Goal: Information Seeking & Learning: Learn about a topic

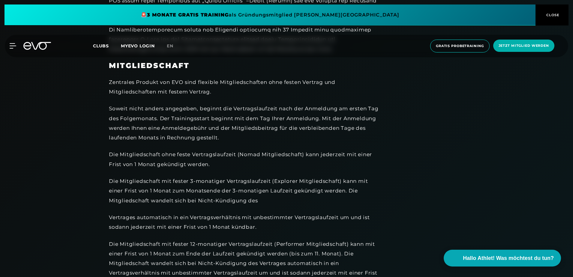
scroll to position [390, 0]
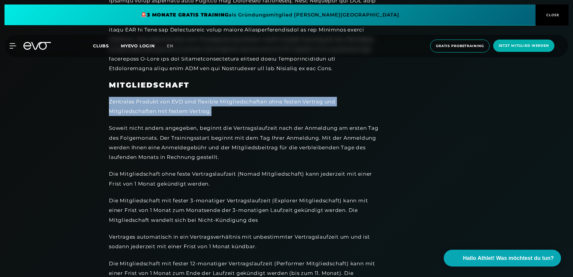
drag, startPoint x: 107, startPoint y: 100, endPoint x: 219, endPoint y: 115, distance: 112.9
copy div "Zentrales Produkt von EVO sind flexible Mitgliedschaften ohne festen Vertrag un…"
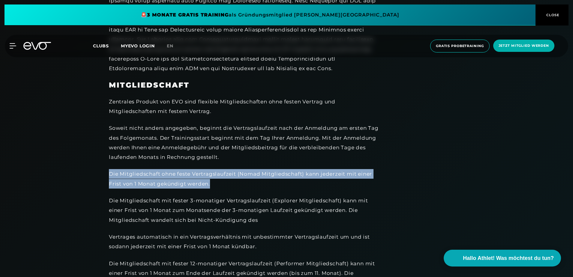
drag, startPoint x: 109, startPoint y: 170, endPoint x: 219, endPoint y: 185, distance: 110.8
click at [219, 185] on div "Die Mitgliedschaft ohne feste Vertragslaufzeit (Nomad Mitgliedschaft) kann jede…" at bounding box center [244, 178] width 270 height 19
copy div "Die Mitgliedschaft ohne feste Vertragslaufzeit (Nomad Mitgliedschaft) kann jede…"
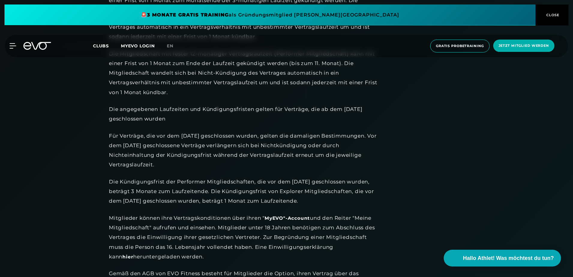
scroll to position [630, 0]
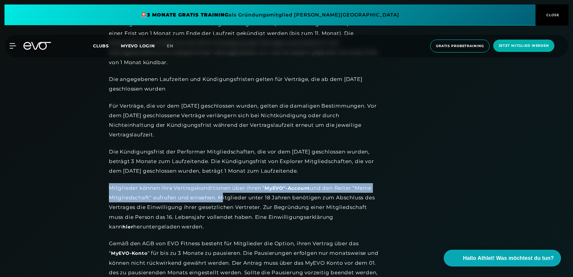
drag, startPoint x: 109, startPoint y: 187, endPoint x: 219, endPoint y: 197, distance: 109.9
click at [219, 197] on div "Mitglieder können ihre Vertragskonditionen über ihren " MyEVO"-Account und den …" at bounding box center [244, 207] width 270 height 48
copy div "Mitglieder können ihre Vertragskonditionen über ihren " MyEVO"-Account und den …"
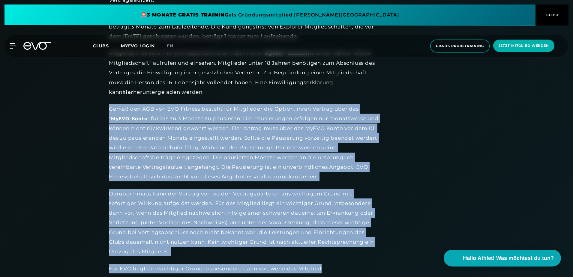
scroll to position [817, 0]
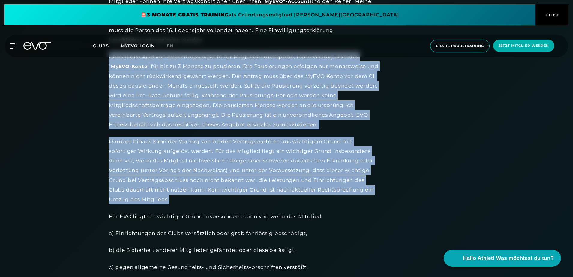
drag, startPoint x: 107, startPoint y: 182, endPoint x: 386, endPoint y: 202, distance: 279.7
copy div "Gemäß den AGB von EVO Fitness besteht für Mitglieder die Option, ihren Vertrag …"
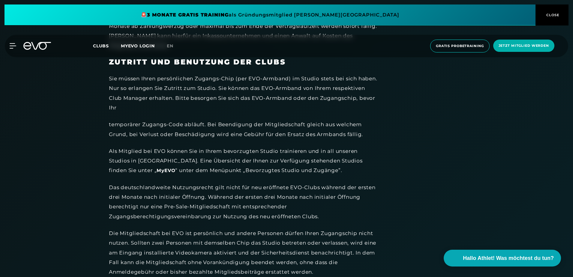
scroll to position [1177, 0]
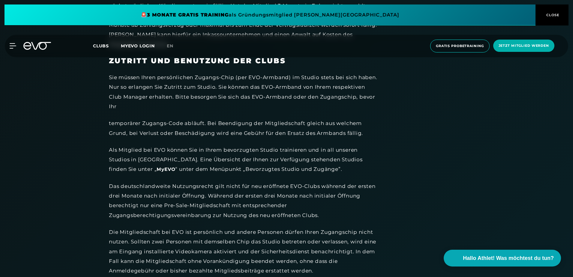
drag, startPoint x: 108, startPoint y: 60, endPoint x: 119, endPoint y: 62, distance: 11.9
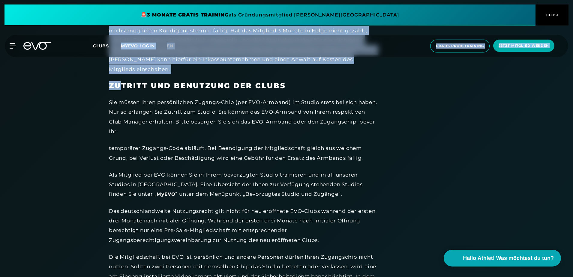
scroll to position [1117, 0]
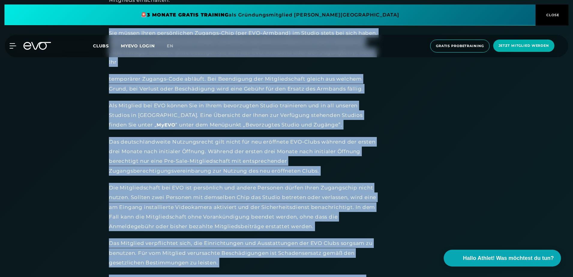
scroll to position [1243, 0]
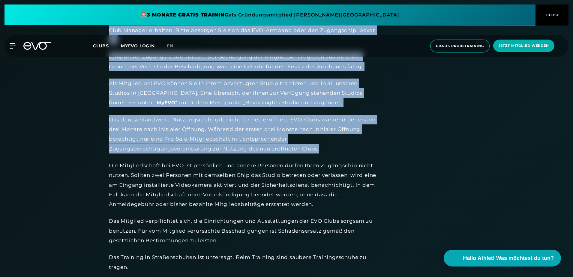
drag, startPoint x: 109, startPoint y: 120, endPoint x: 404, endPoint y: 149, distance: 296.2
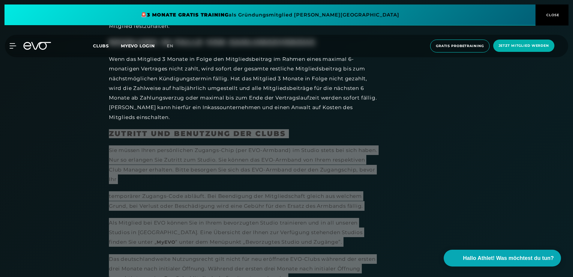
scroll to position [1093, 0]
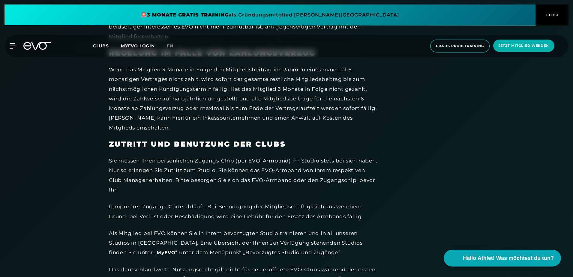
drag, startPoint x: 225, startPoint y: 124, endPoint x: 221, endPoint y: 124, distance: 3.6
click at [225, 124] on div "Wenn das Mitglied 3 Monate in Folge den Mitgliedsbeitrag im Rahmen eines maxima…" at bounding box center [244, 99] width 270 height 68
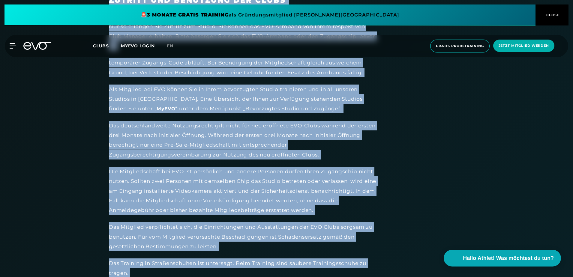
scroll to position [1311, 0]
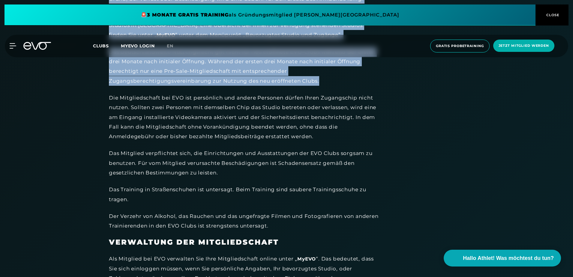
drag, startPoint x: 109, startPoint y: 143, endPoint x: 346, endPoint y: 80, distance: 245.5
copy div "ZUTRITT UND BENUTZUNG DER CLUBS Sie müssen Ihren persönlichen Zugangs-Chip (per…"
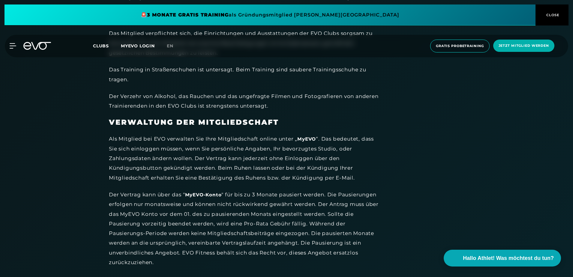
scroll to position [1461, 0]
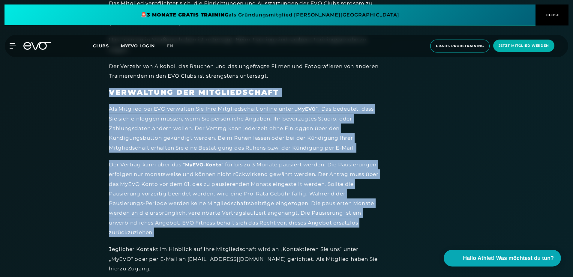
drag, startPoint x: 108, startPoint y: 90, endPoint x: 380, endPoint y: 231, distance: 306.0
click at [109, 92] on strong "VERWALTUNG DER MITGLIEDSCHAFT" at bounding box center [194, 92] width 170 height 9
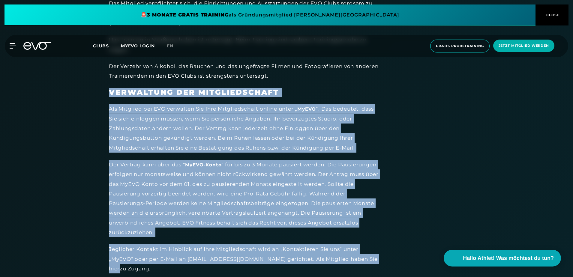
drag, startPoint x: 109, startPoint y: 91, endPoint x: 388, endPoint y: 262, distance: 327.0
copy div "VERWALTUNG DER MITGLIEDSCHAFT Als Mitglied bei EVO verwalten Sie Ihre Mitglieds…"
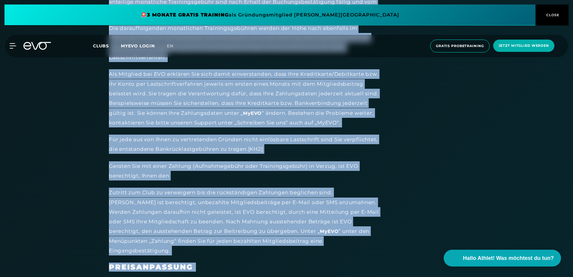
scroll to position [1804, 0]
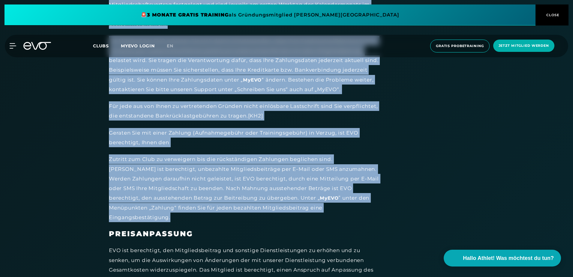
drag, startPoint x: 110, startPoint y: 67, endPoint x: 368, endPoint y: 208, distance: 294.1
copy div "BEZAHLUNG / AUFNAHME- UND TRAININGSGEBÜHR Die gemäß dem Mitgliedsvertrag einmal…"
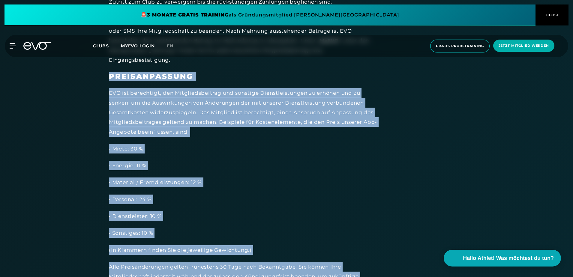
scroll to position [1984, 0]
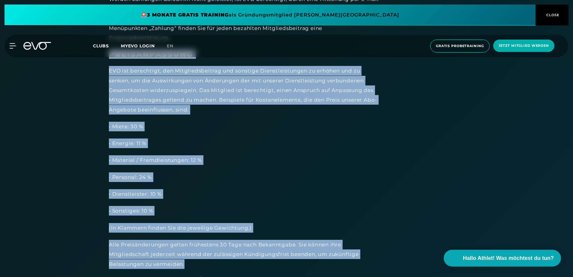
drag, startPoint x: 110, startPoint y: 75, endPoint x: 349, endPoint y: 257, distance: 301.1
click at [349, 257] on div "MITGLIEDSCHAFT Zentrales Produkt von EVO sind flexible Mitgliedschaften ohne fe…" at bounding box center [244, 139] width 270 height 3571
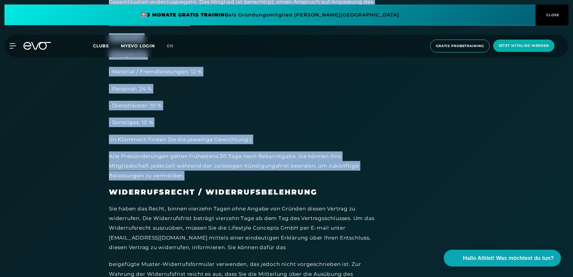
scroll to position [2074, 0]
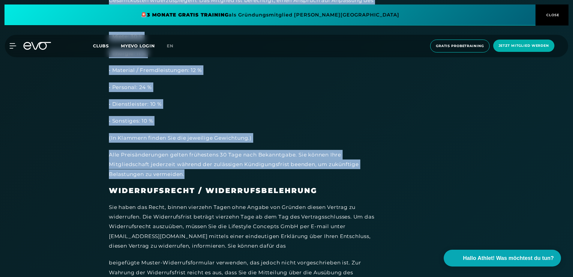
copy div "PREISANPASSUNG EVO ist berechtigt, den Mitgliedsbeitrag und sonstige Dienstleis…"
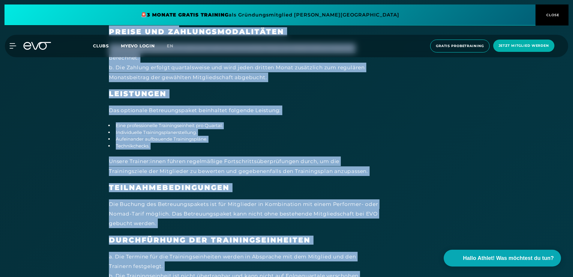
scroll to position [3573, 0]
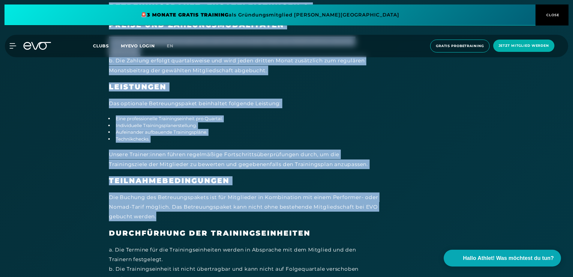
drag, startPoint x: 110, startPoint y: 116, endPoint x: 318, endPoint y: 208, distance: 228.0
copy div "BETREUUNGSPAKET: ZUSATZLEISTUNGEN & BEDINGUNGEN PREISE UND ZAHLUNGSMODALITÄTEN …"
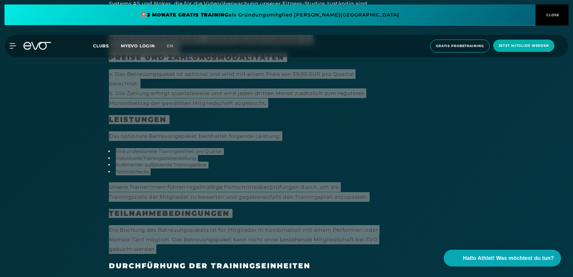
scroll to position [3540, 0]
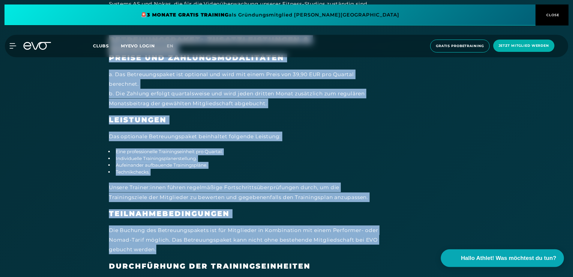
click at [510, 259] on span "Hallo Athlet! Was möchtest du tun?" at bounding box center [508, 258] width 95 height 8
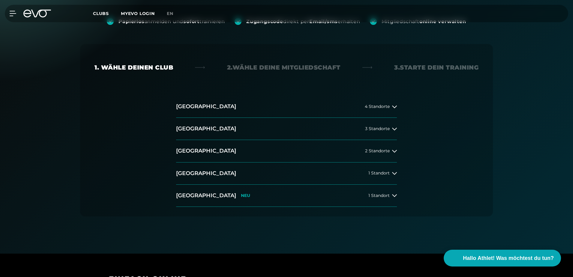
scroll to position [90, 0]
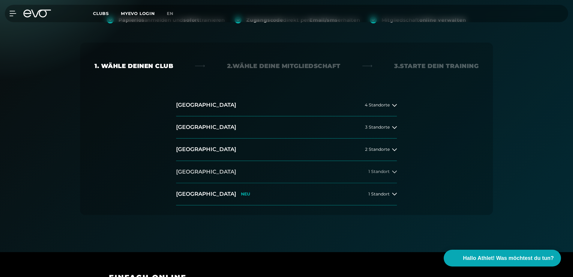
click at [394, 172] on icon at bounding box center [394, 171] width 5 height 5
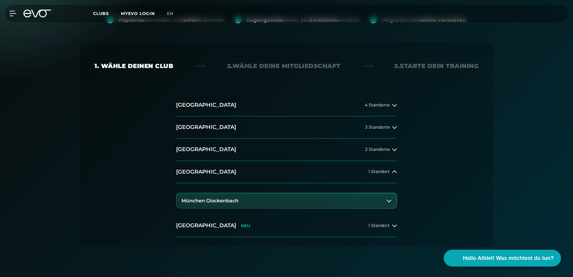
drag, startPoint x: 232, startPoint y: 200, endPoint x: 389, endPoint y: 198, distance: 156.9
click at [389, 199] on icon at bounding box center [389, 201] width 5 height 5
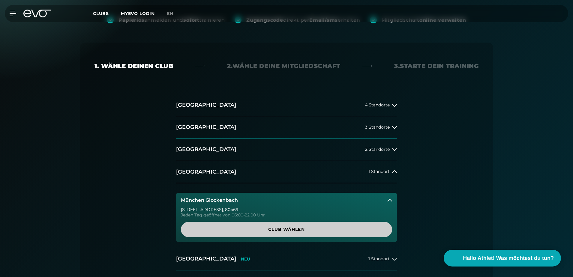
click at [291, 229] on span "Club wählen" at bounding box center [286, 229] width 182 height 6
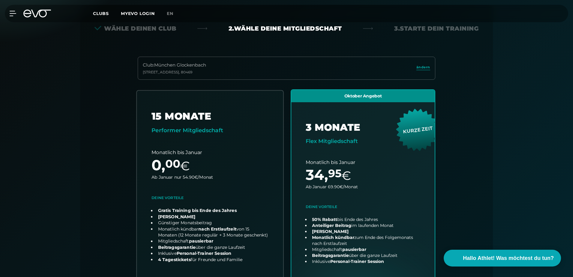
scroll to position [103, 0]
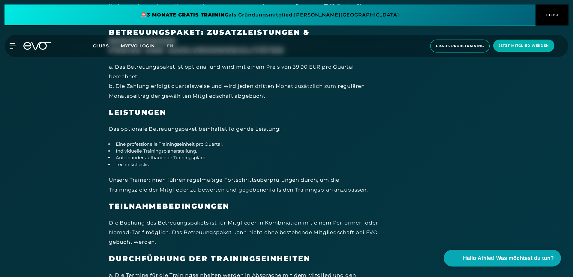
scroll to position [3631, 0]
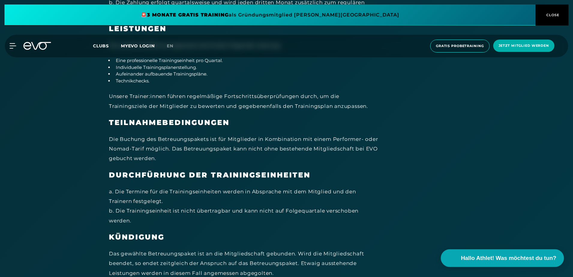
click at [510, 257] on span "Hallo Athlet! Was möchtest du tun?" at bounding box center [508, 258] width 95 height 8
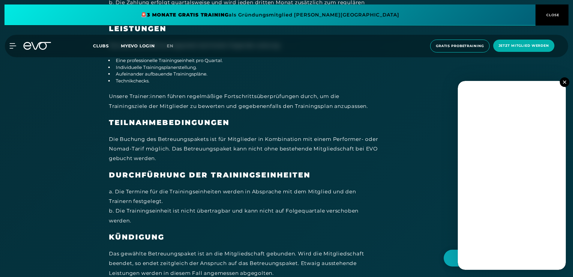
scroll to position [3720, 0]
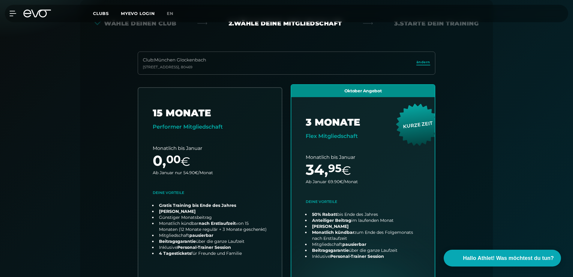
click at [423, 61] on span "ändern" at bounding box center [423, 62] width 14 height 5
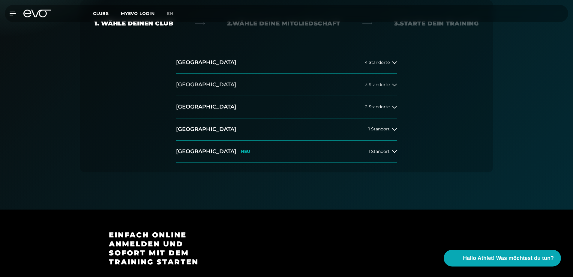
click at [217, 84] on button "Berlin 3 Standorte" at bounding box center [286, 85] width 221 height 22
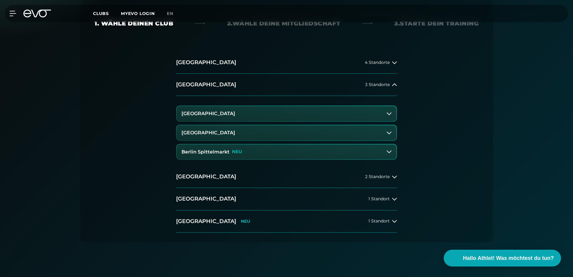
click at [229, 114] on h3 "Berlin Alexanderplatz" at bounding box center [208, 113] width 54 height 5
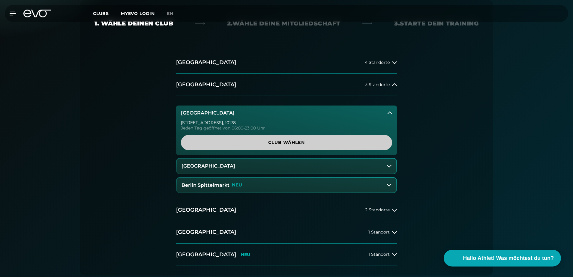
click at [278, 142] on span "Club wählen" at bounding box center [286, 142] width 182 height 6
